Goal: Task Accomplishment & Management: Use online tool/utility

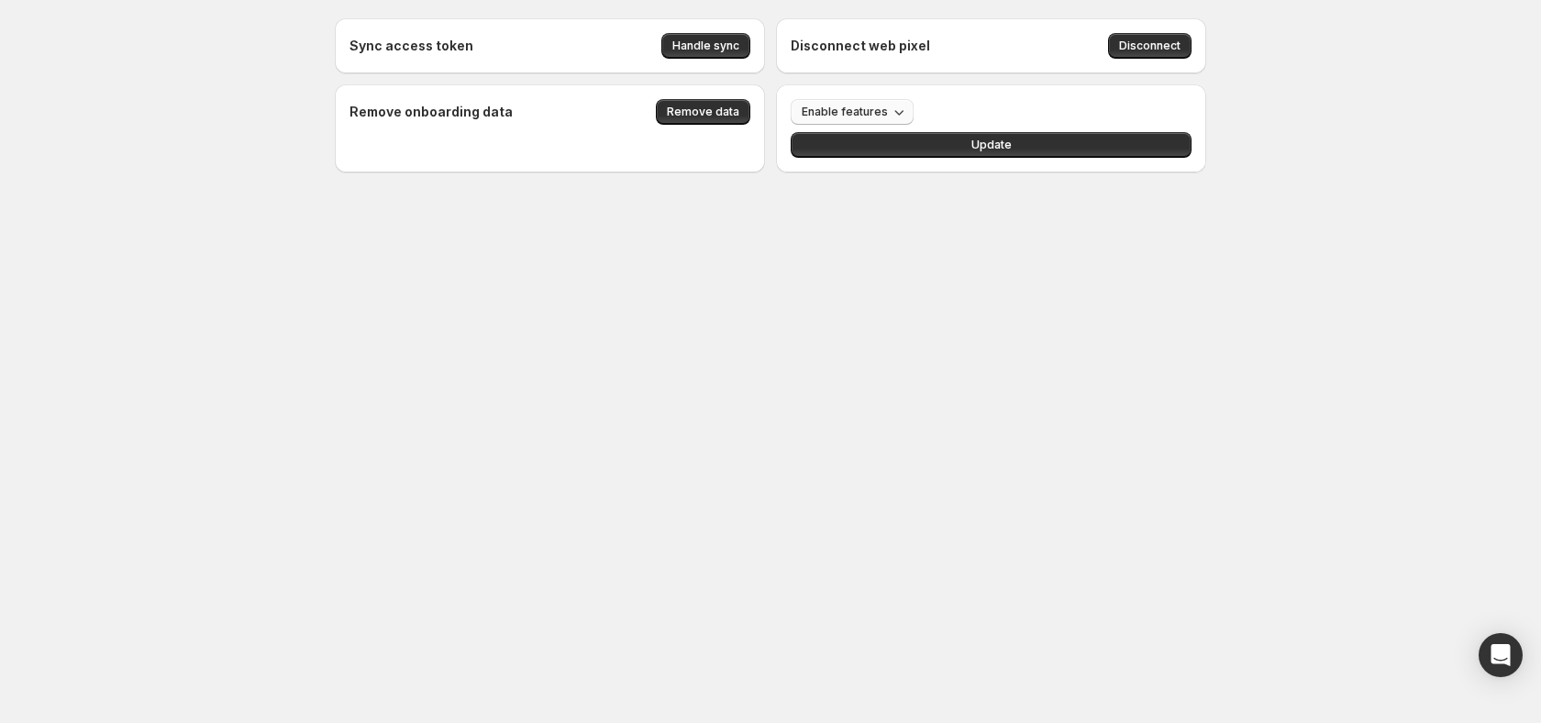
click at [876, 117] on span "Enable features" at bounding box center [845, 112] width 86 height 15
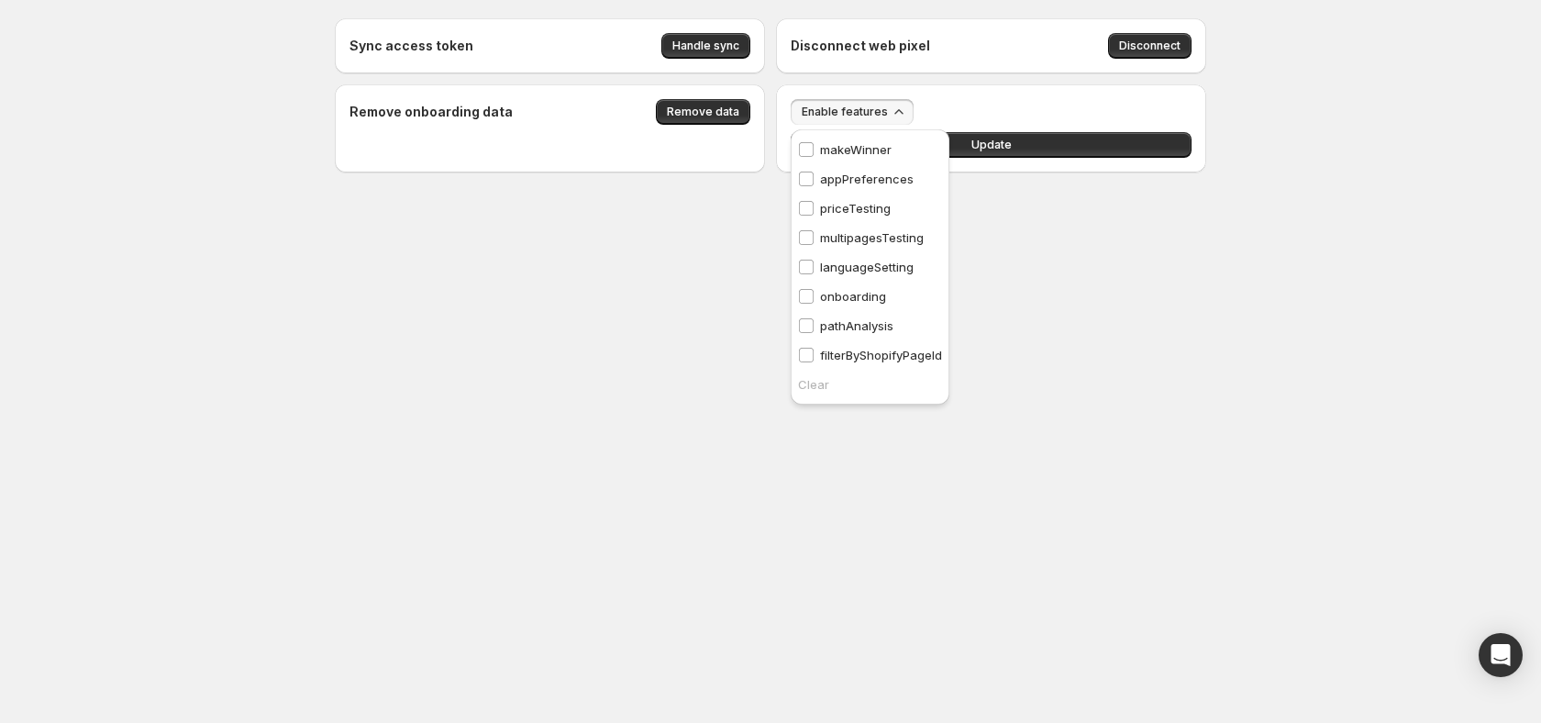
click at [1142, 221] on div "Sync access token Handle sync Disconnect web pixel Disconnect Remove onboarding…" at bounding box center [771, 136] width 916 height 272
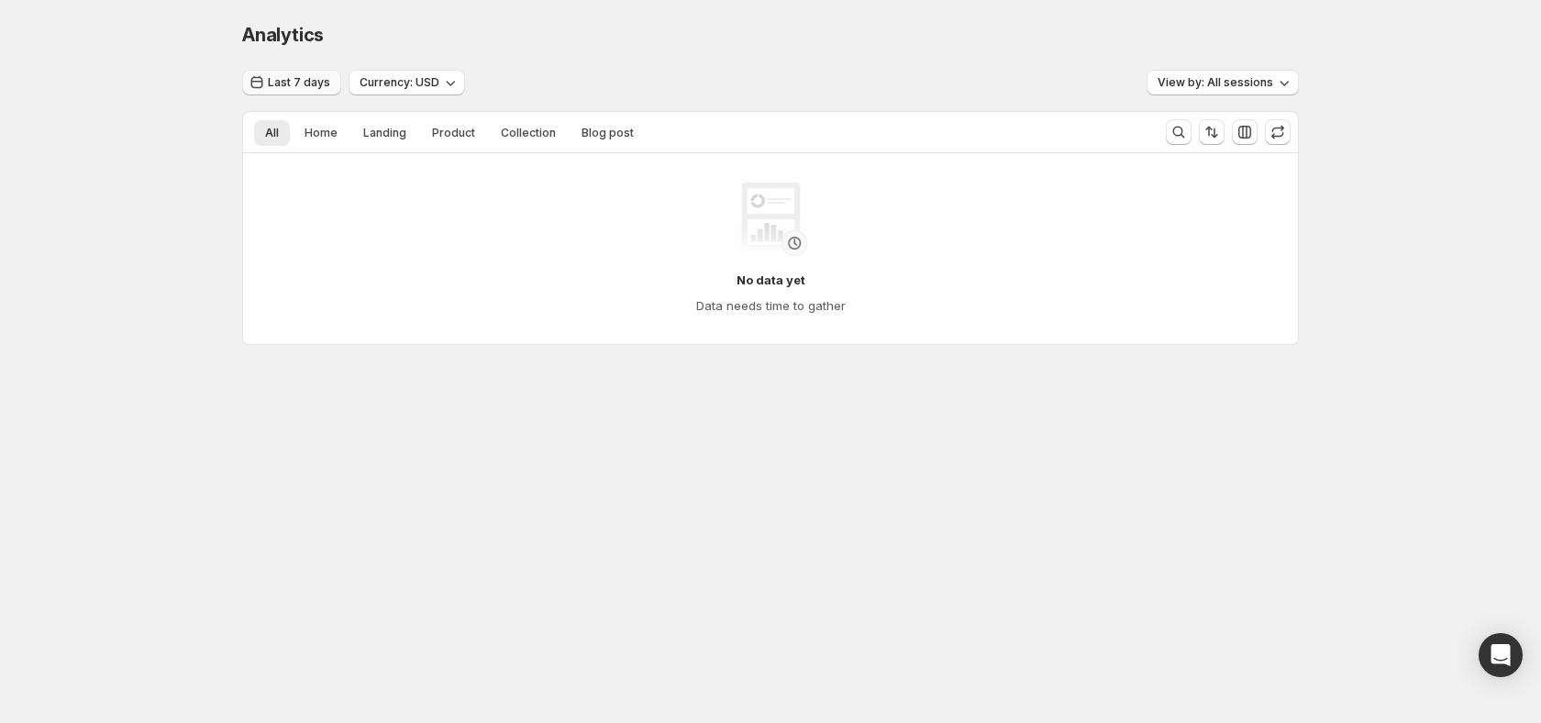
click at [313, 87] on span "Last 7 days" at bounding box center [299, 82] width 62 height 15
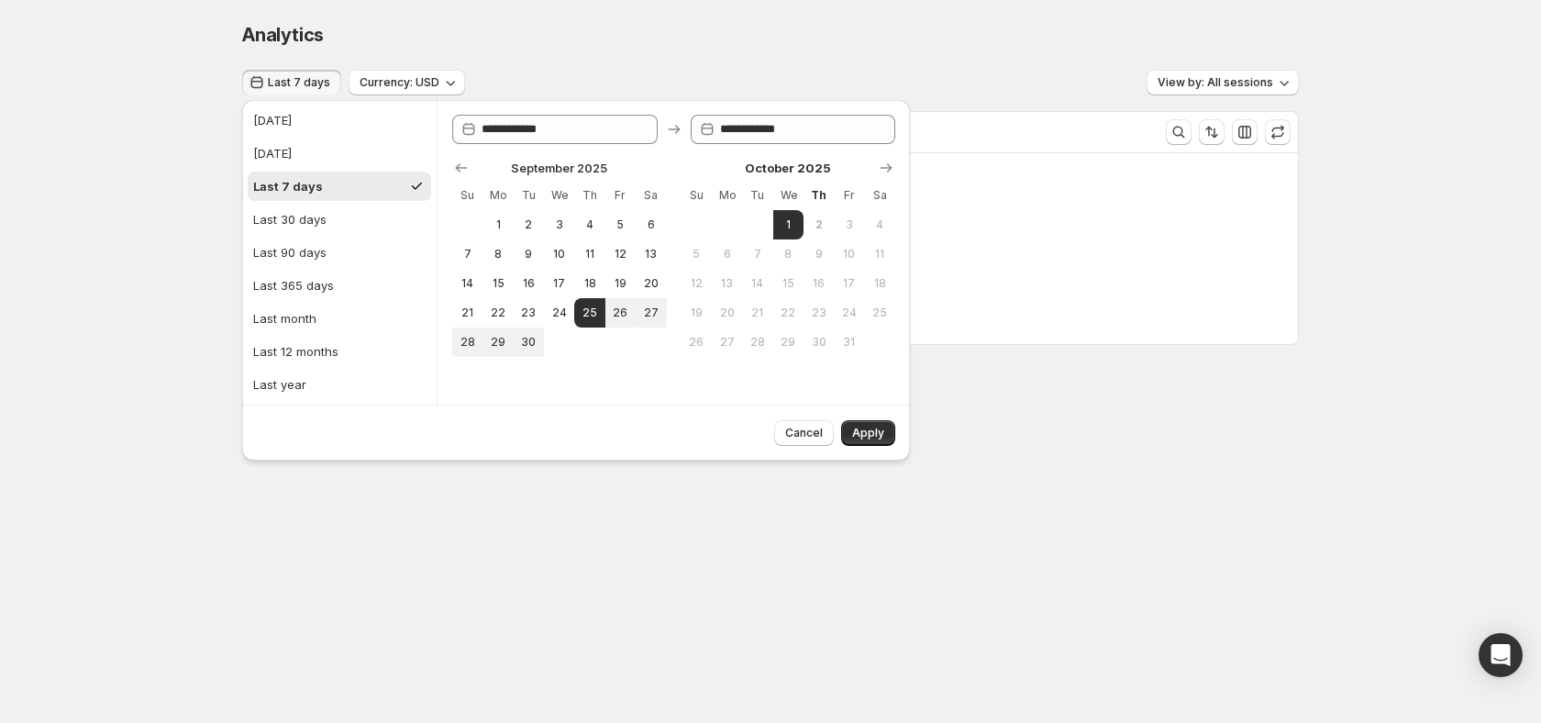
click at [322, 269] on ul "Today Yesterday Last 7 days Last 30 days Last 90 days Last 365 days Last month …" at bounding box center [339, 253] width 183 height 294
click at [347, 287] on button "Last 365 days" at bounding box center [339, 285] width 183 height 29
type input "**********"
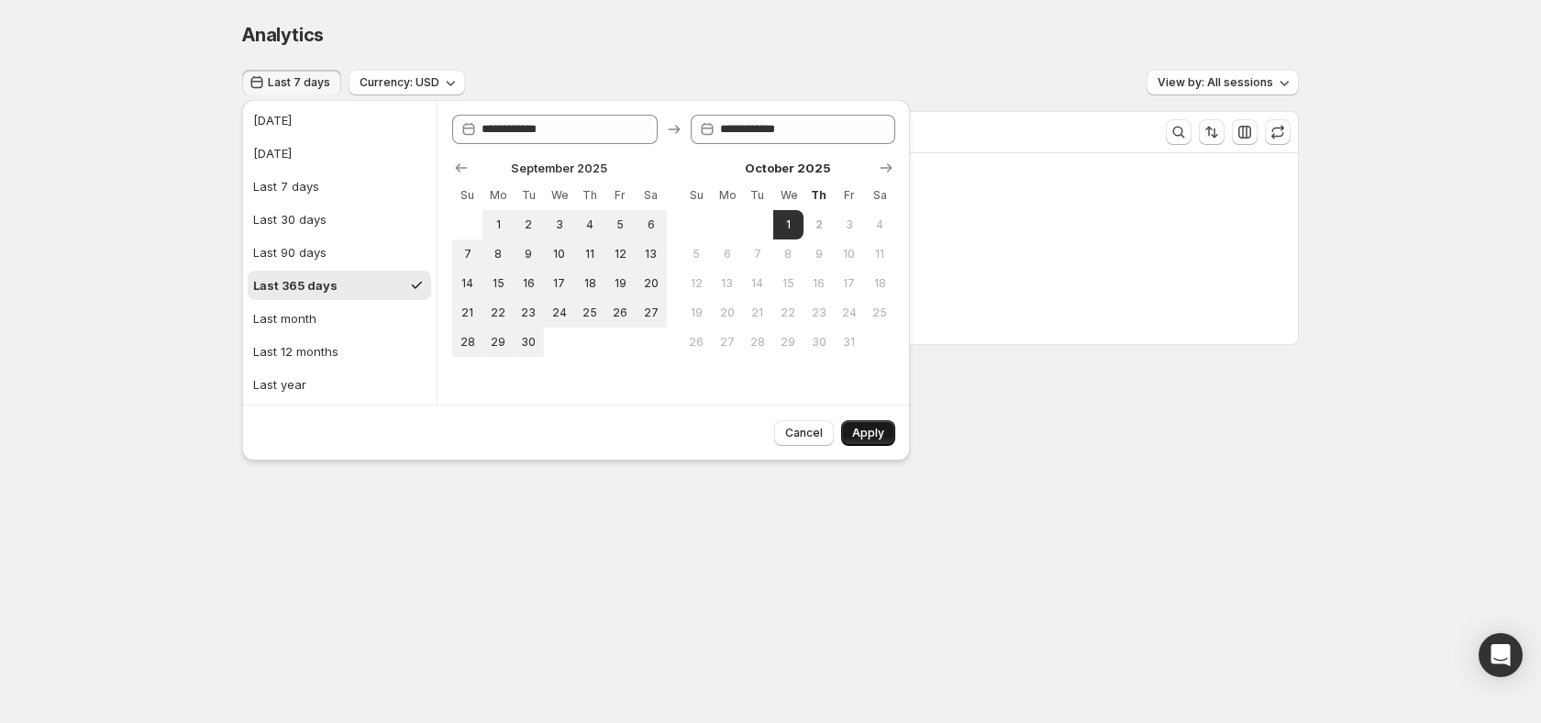
click at [881, 425] on button "Apply" at bounding box center [868, 433] width 54 height 26
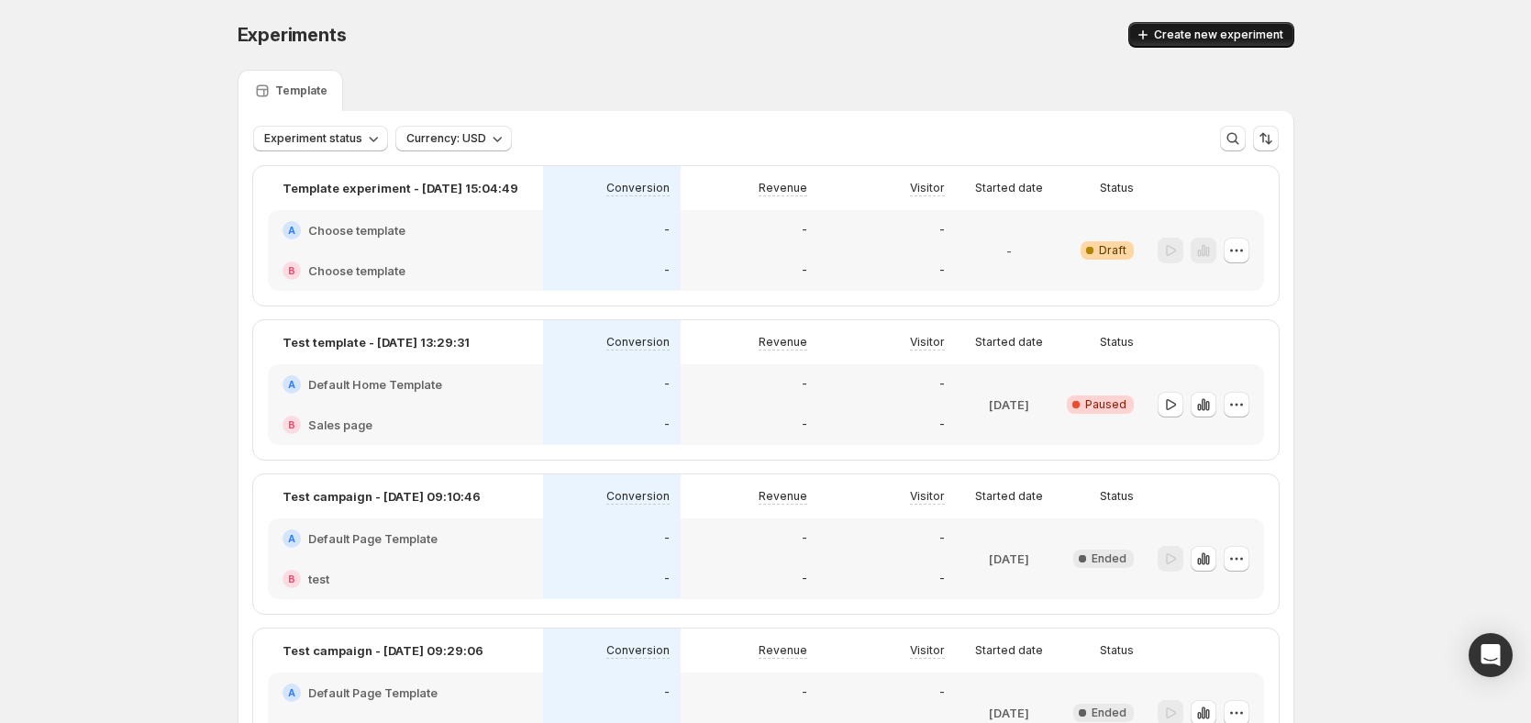
click at [1218, 42] on button "Create new experiment" at bounding box center [1211, 35] width 166 height 26
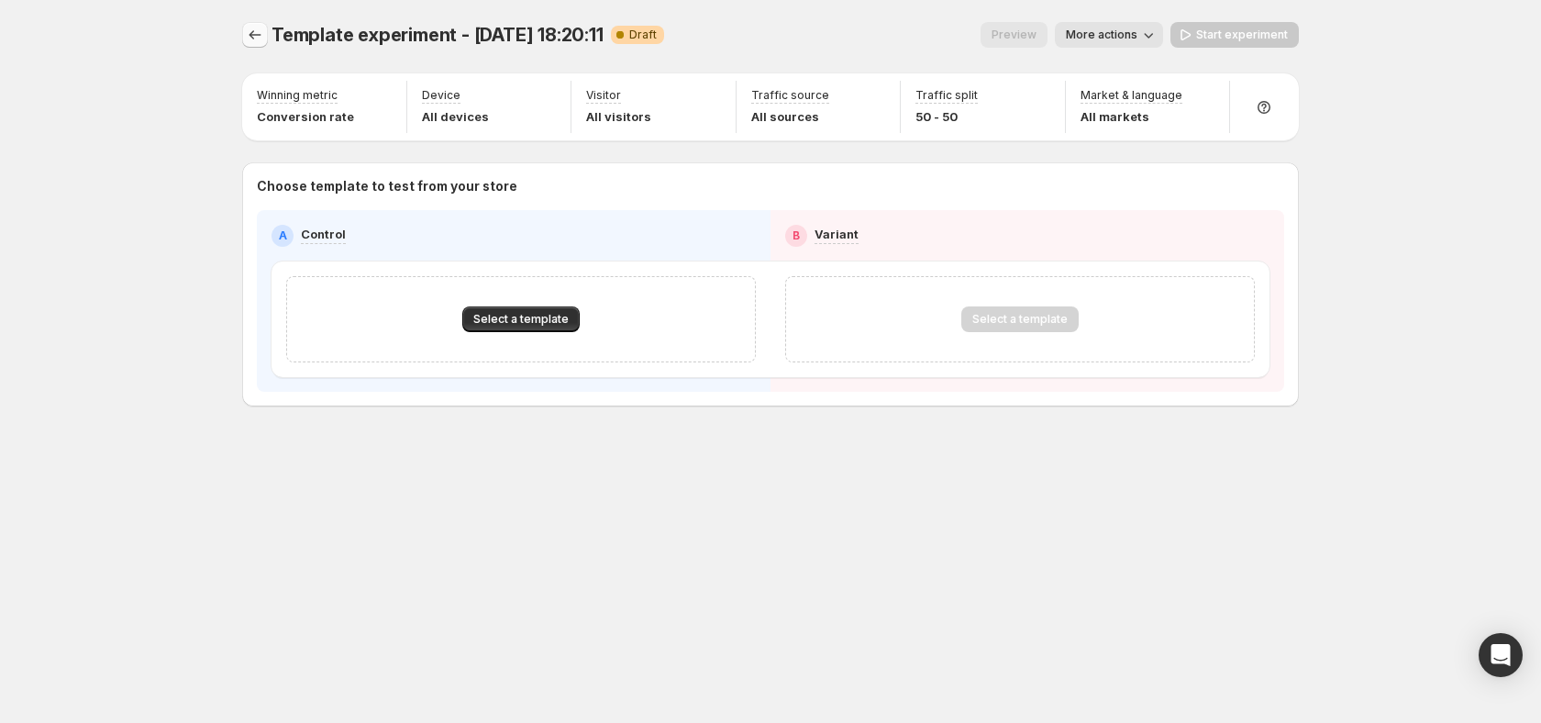
click at [258, 39] on icon "Experiments" at bounding box center [255, 35] width 18 height 18
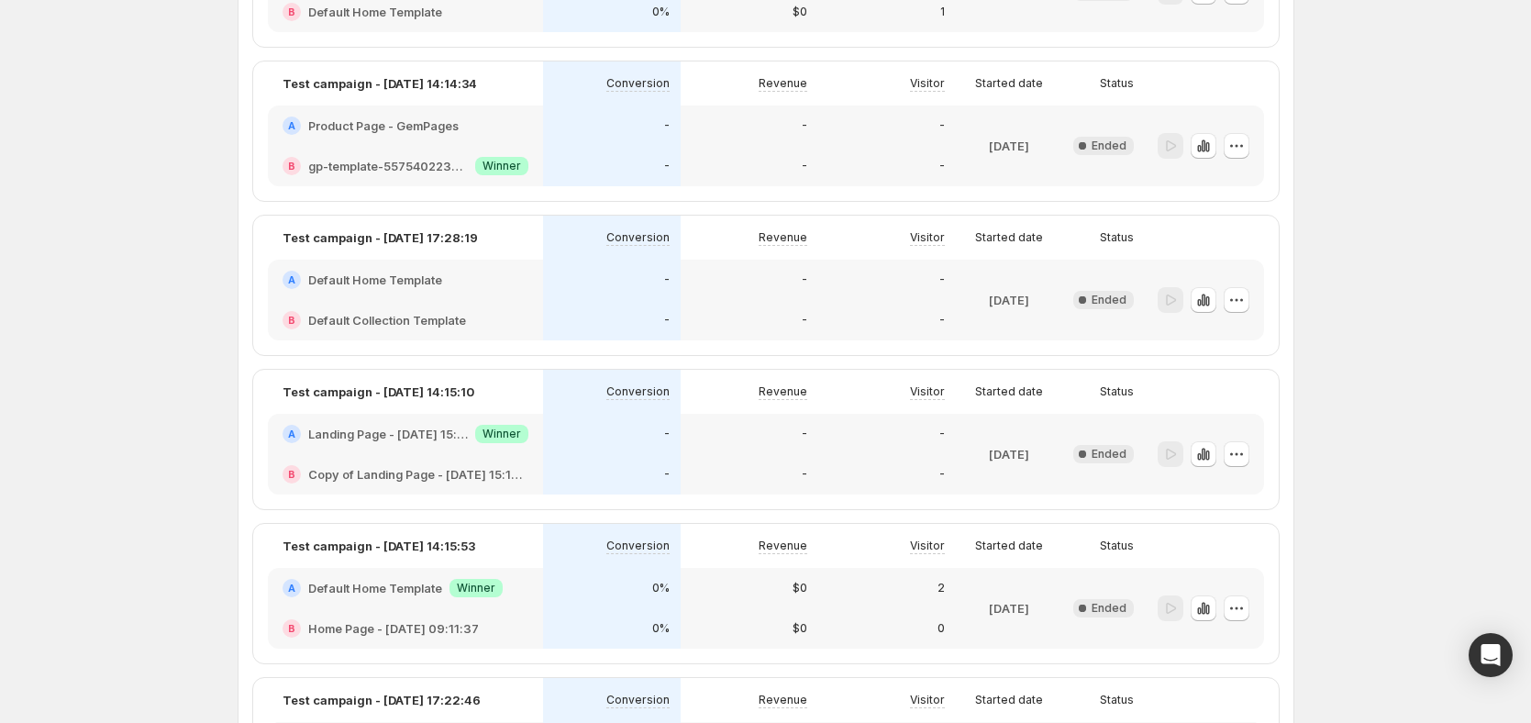
scroll to position [962, 0]
